Goal: Task Accomplishment & Management: Use online tool/utility

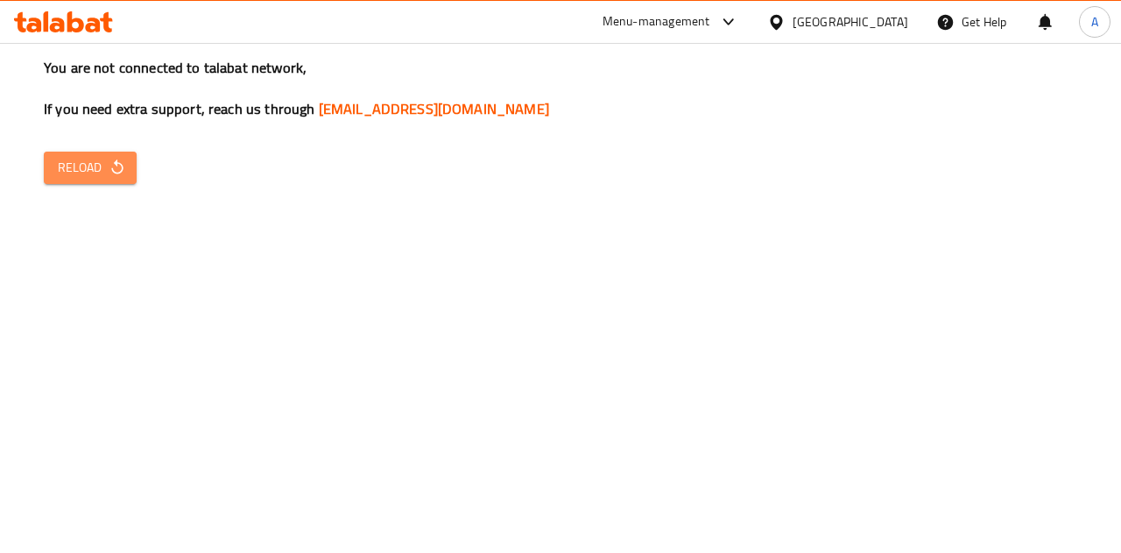
click at [89, 179] on button "Reload" at bounding box center [90, 168] width 93 height 32
click at [589, 376] on div "You are not connected to talabat network, If you need extra support, reach us t…" at bounding box center [560, 276] width 1121 height 553
click at [793, 415] on div "You are not connected to talabat network, If you need extra support, reach us t…" at bounding box center [560, 276] width 1121 height 553
click at [830, 348] on div "You are not connected to talabat network, If you need extra support, reach us t…" at bounding box center [560, 276] width 1121 height 553
click at [795, 395] on div "You are not connected to talabat network, If you need extra support, reach us t…" at bounding box center [560, 276] width 1121 height 553
